Goal: Information Seeking & Learning: Learn about a topic

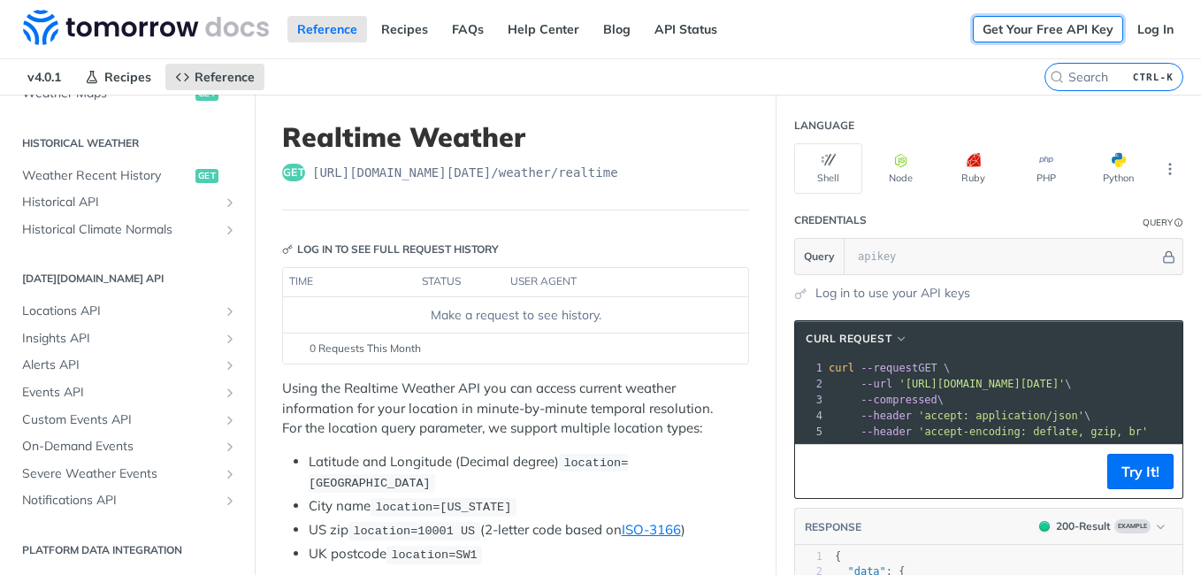
click at [1022, 35] on link "Get Your Free API Key" at bounding box center [1048, 29] width 150 height 27
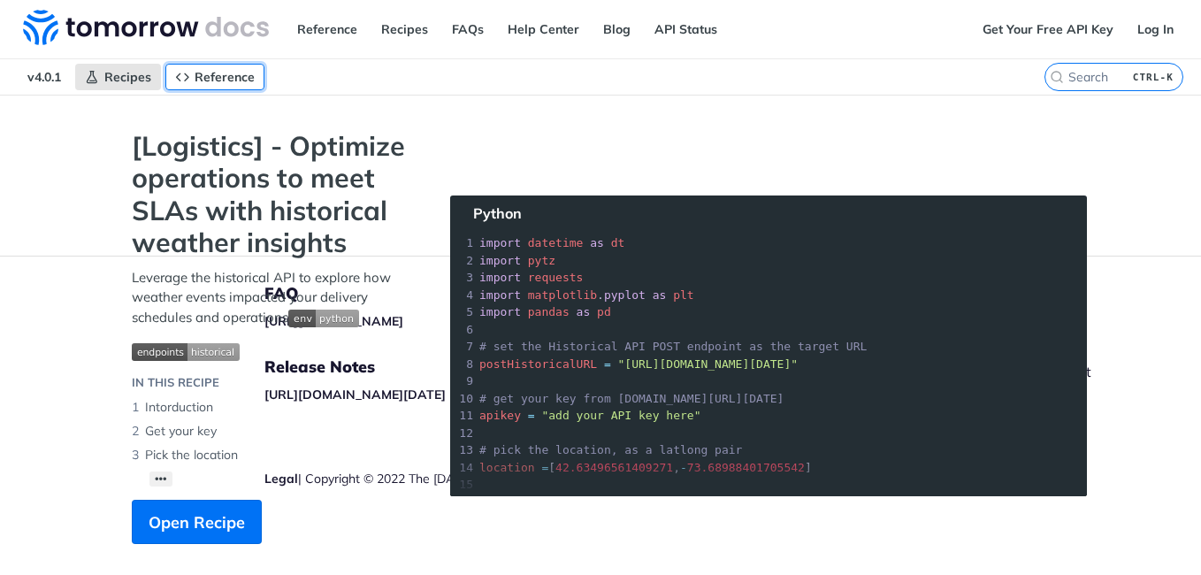
click at [204, 66] on link "Reference" at bounding box center [214, 77] width 99 height 27
